Goal: Check status

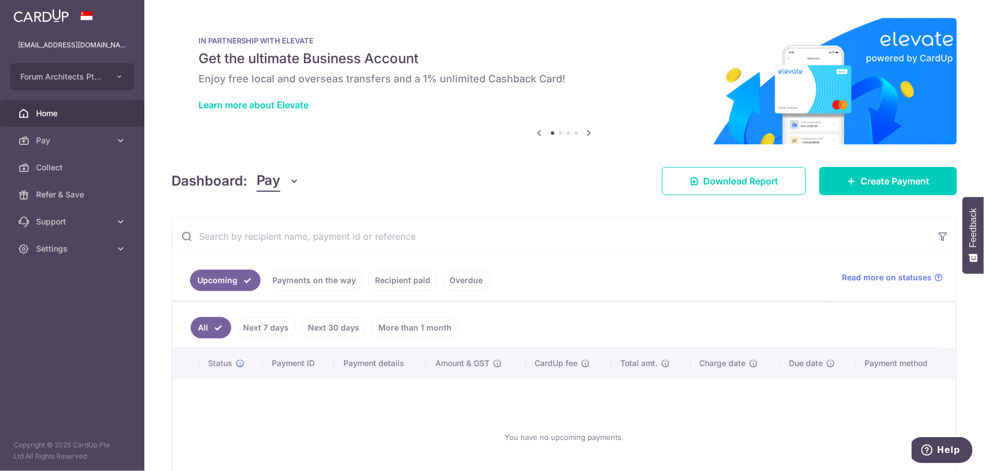
click at [404, 280] on link "Recipient paid" at bounding box center [403, 280] width 70 height 21
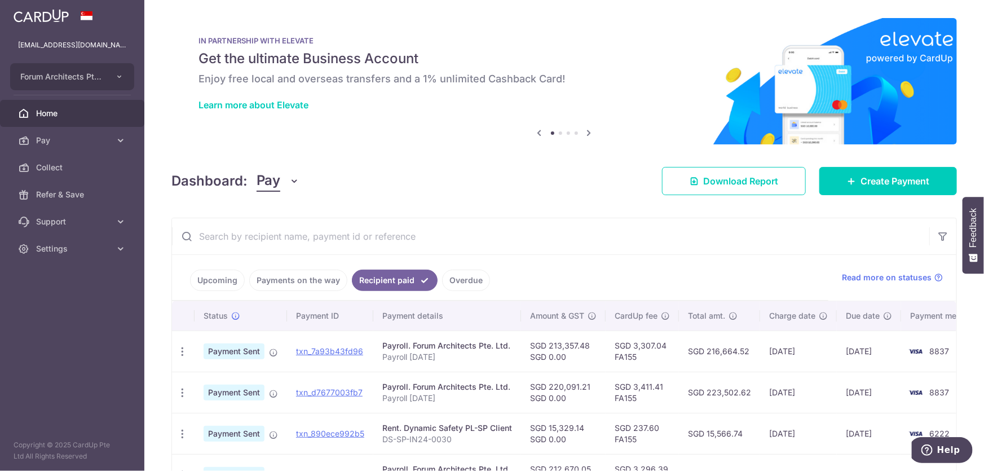
click at [309, 286] on link "Payments on the way" at bounding box center [298, 280] width 98 height 21
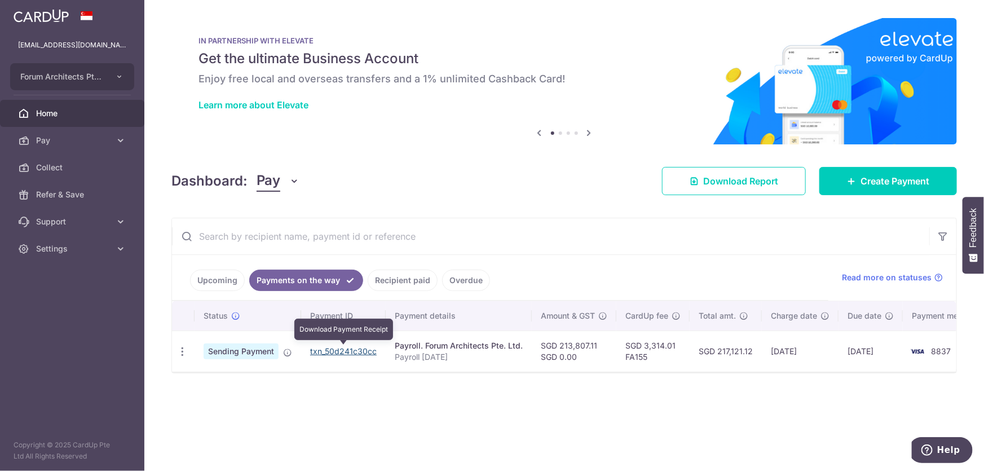
drag, startPoint x: 345, startPoint y: 350, endPoint x: 541, endPoint y: 32, distance: 373.8
click at [345, 350] on link "txn_50d241c30cc" at bounding box center [343, 351] width 67 height 10
drag, startPoint x: 329, startPoint y: 349, endPoint x: 583, endPoint y: 38, distance: 401.2
click at [329, 349] on link "txn_50d241c30cc" at bounding box center [343, 351] width 67 height 10
